Goal: Browse casually

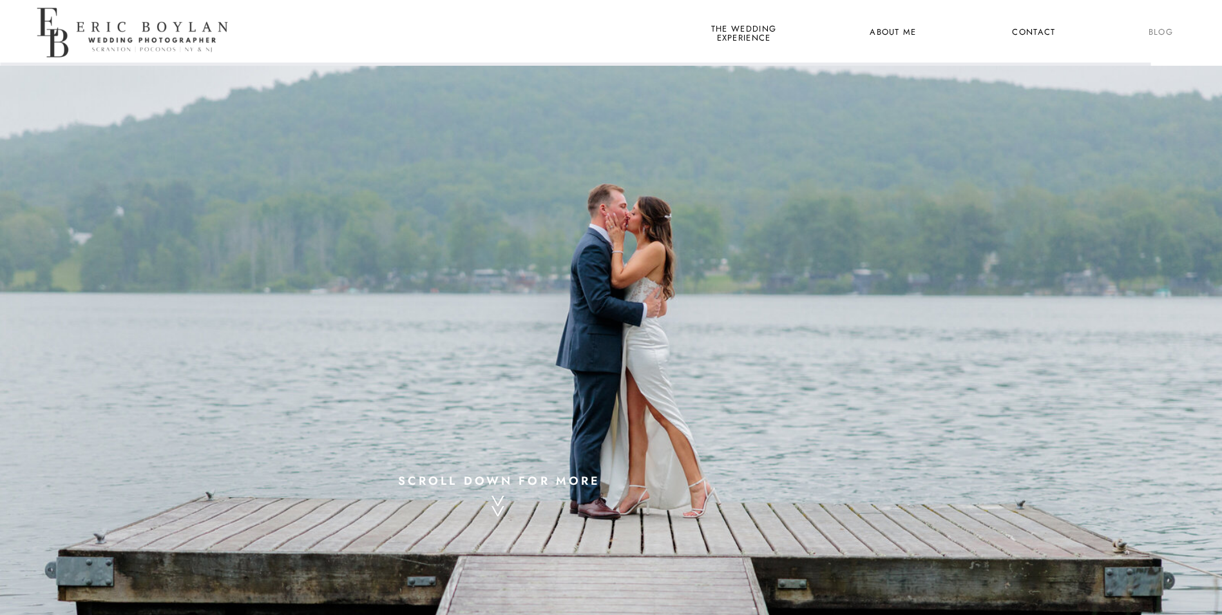
click at [1169, 29] on nav "Blog" at bounding box center [1161, 32] width 48 height 17
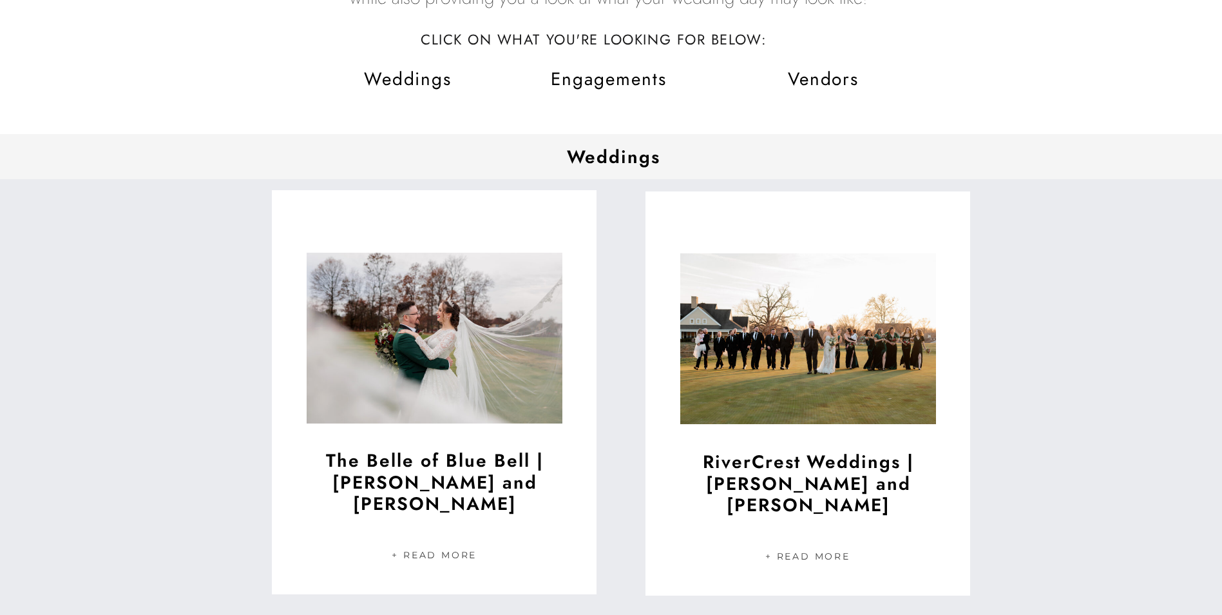
scroll to position [352, 0]
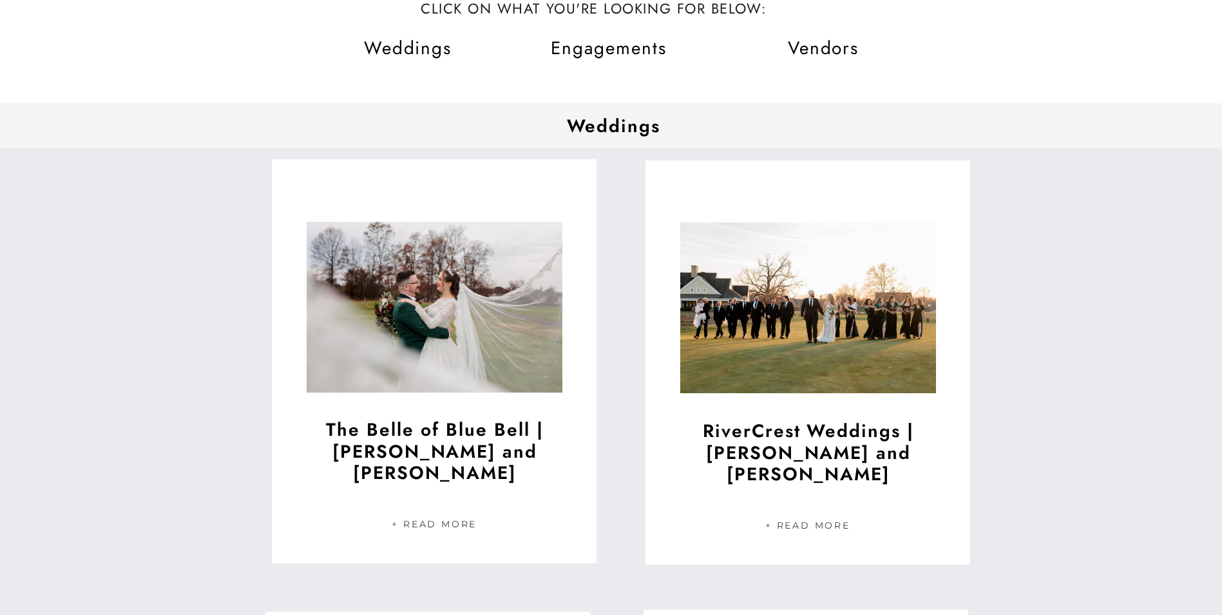
click at [649, 48] on span "Engagements" at bounding box center [609, 48] width 116 height 26
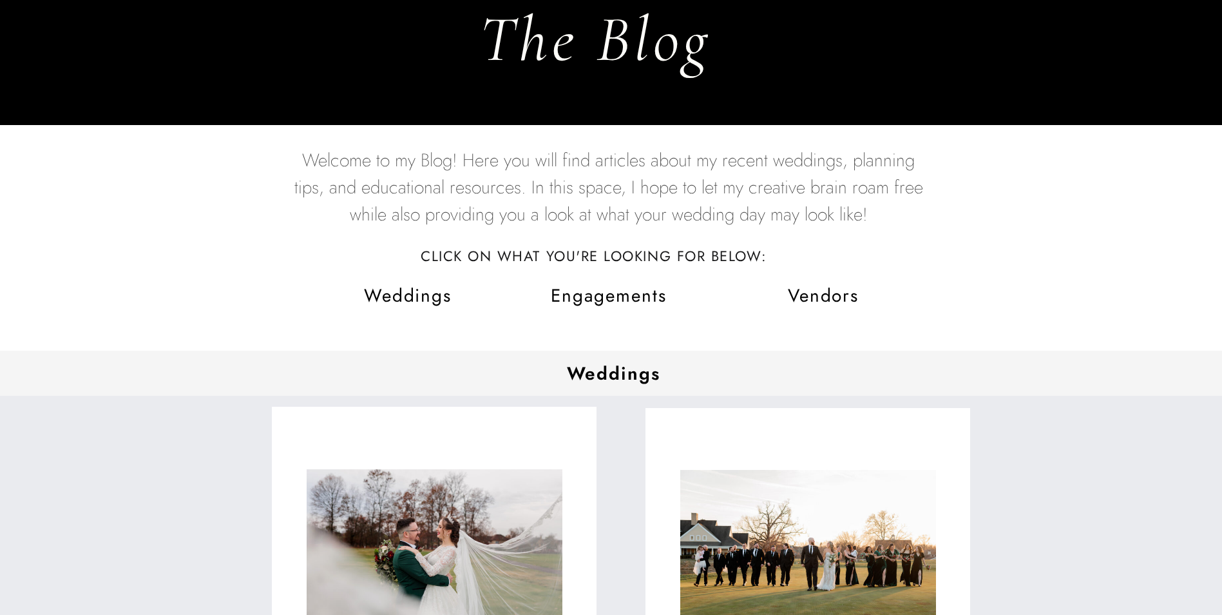
scroll to position [0, 0]
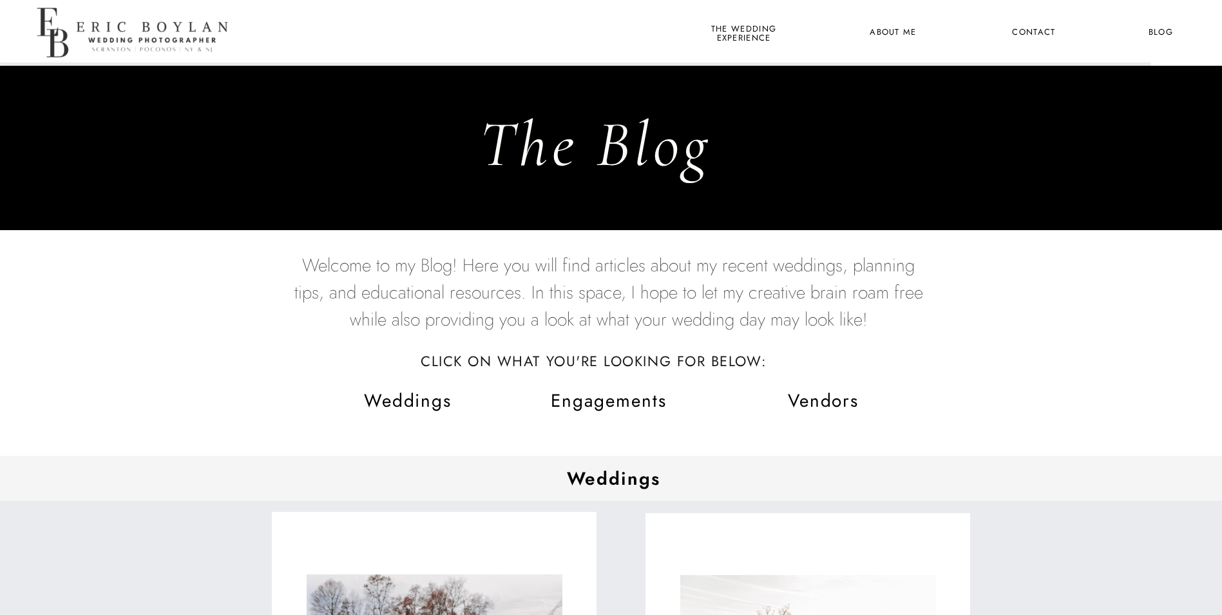
click at [1165, 30] on nav "Blog" at bounding box center [1161, 32] width 48 height 17
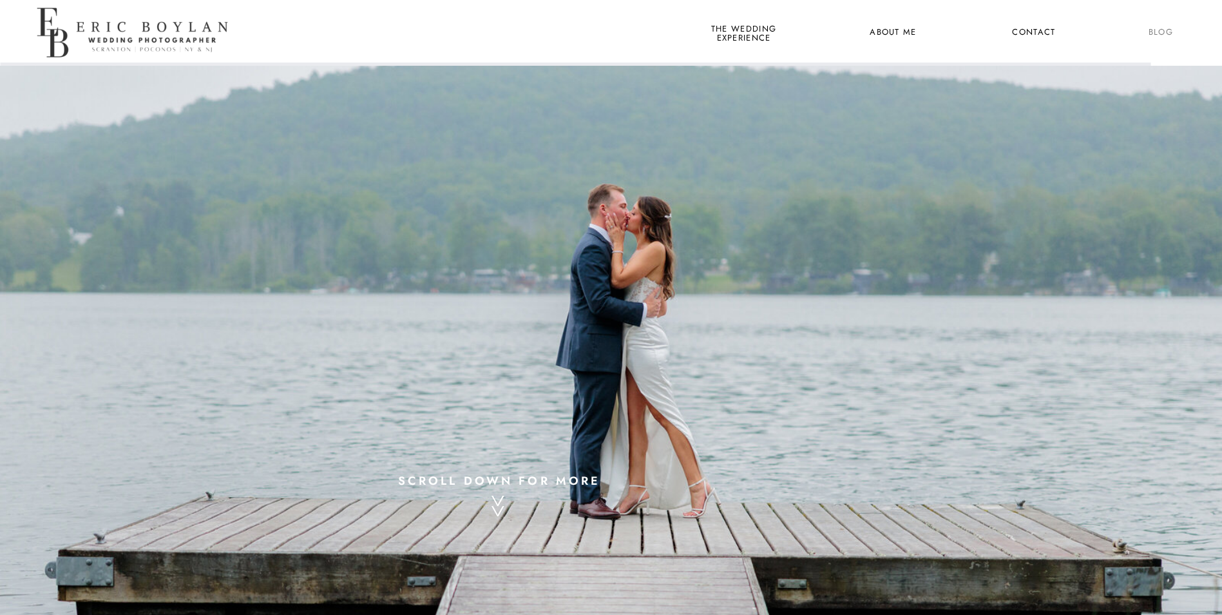
click at [1158, 32] on nav "Blog" at bounding box center [1161, 32] width 48 height 17
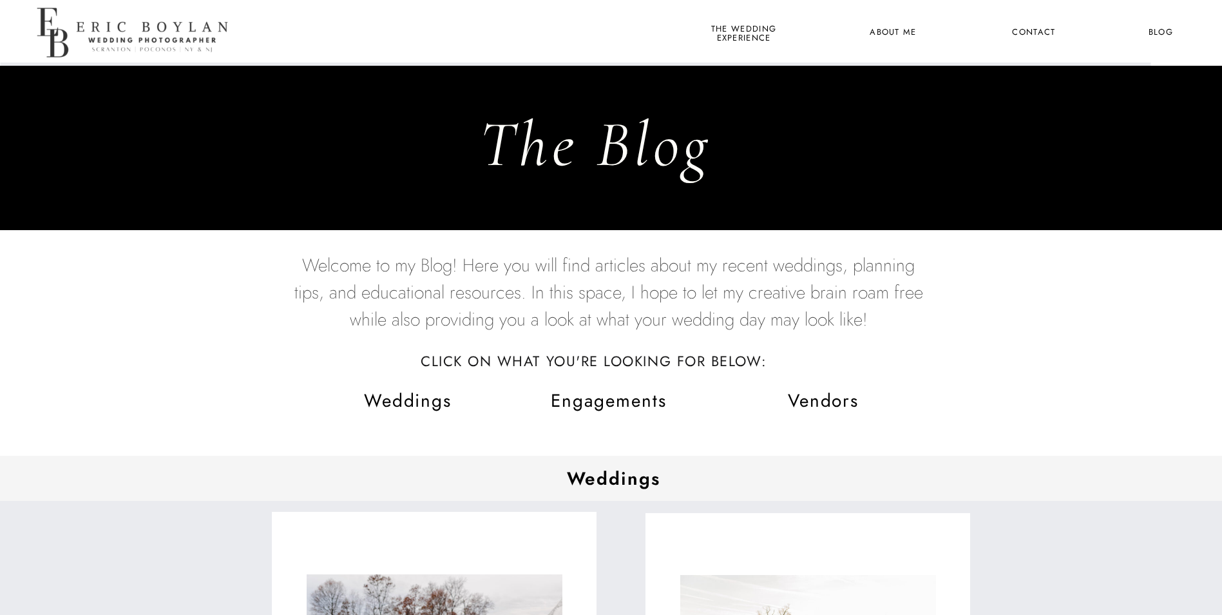
click at [614, 406] on span "Engagements" at bounding box center [609, 400] width 116 height 26
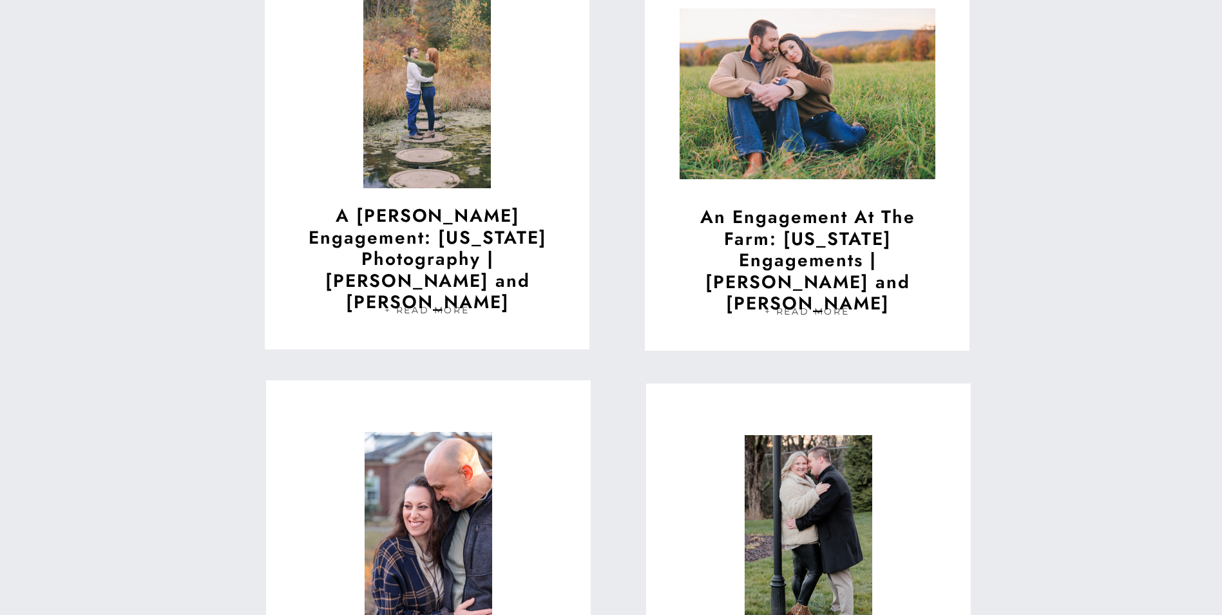
scroll to position [4552, 0]
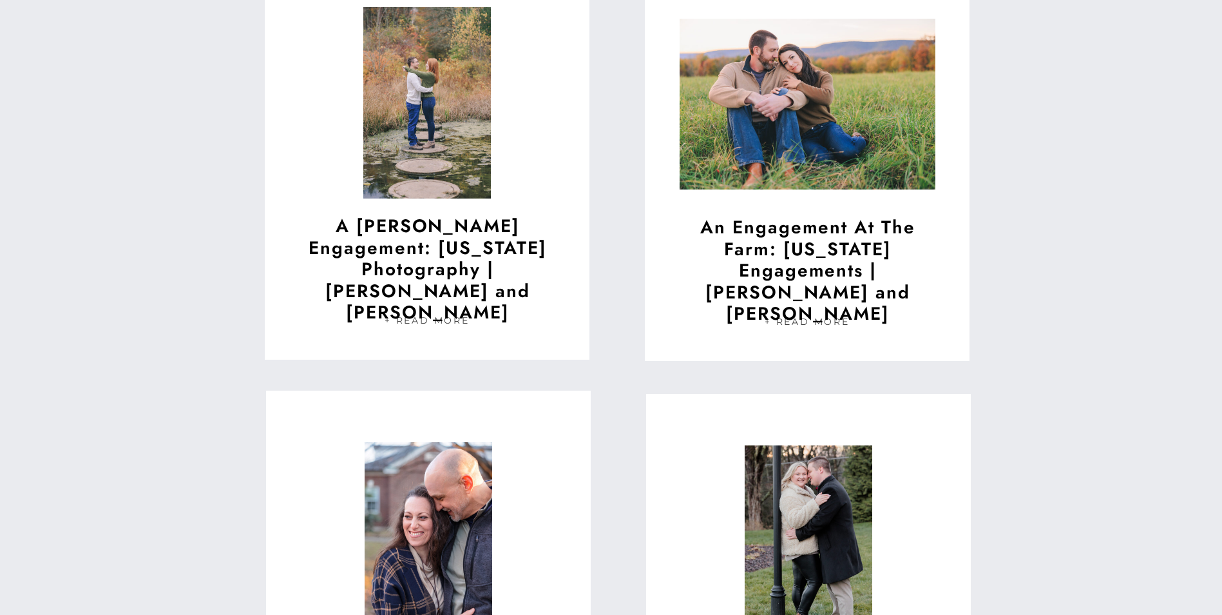
click at [448, 318] on nav "+ Read More" at bounding box center [428, 320] width 86 height 11
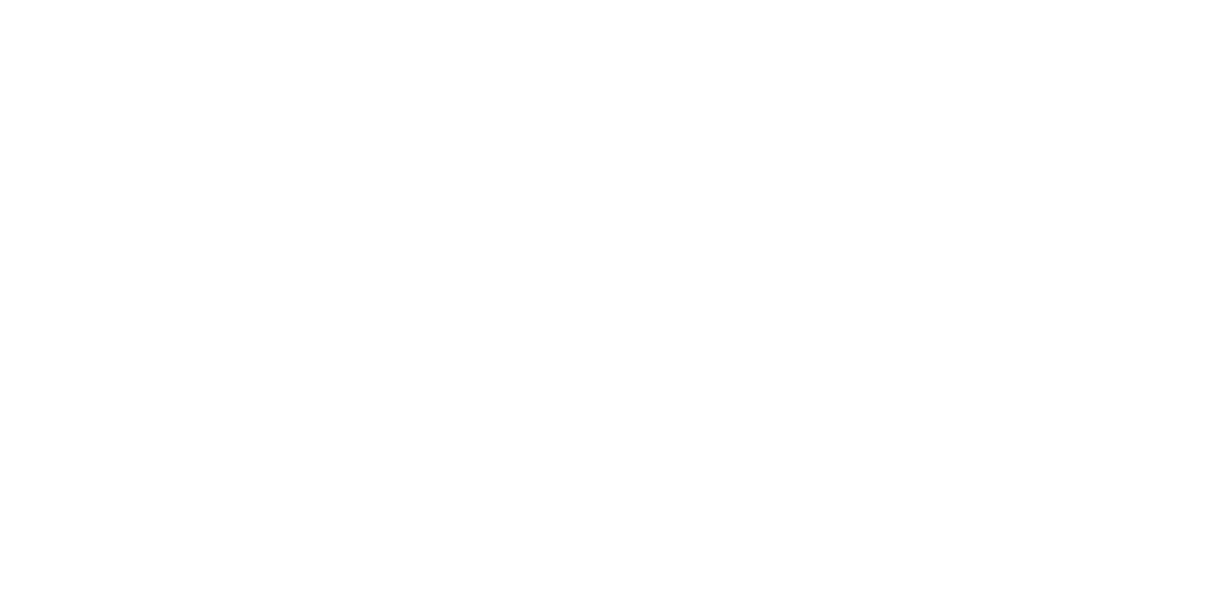
scroll to position [1801, 0]
